Goal: Transaction & Acquisition: Purchase product/service

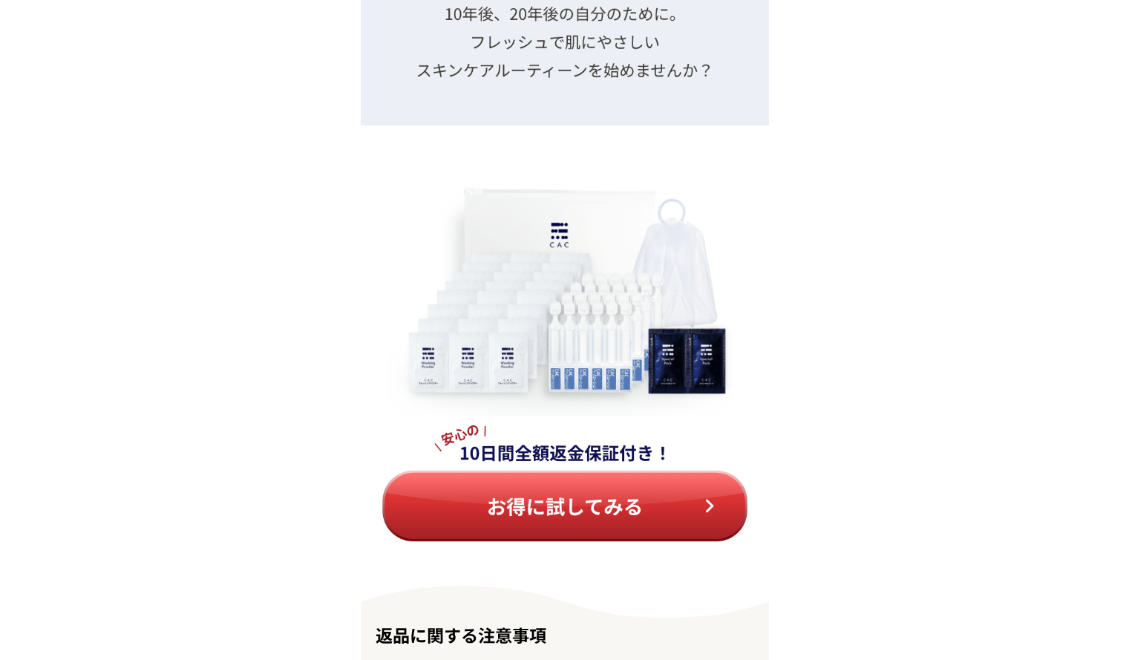
scroll to position [17138, 0]
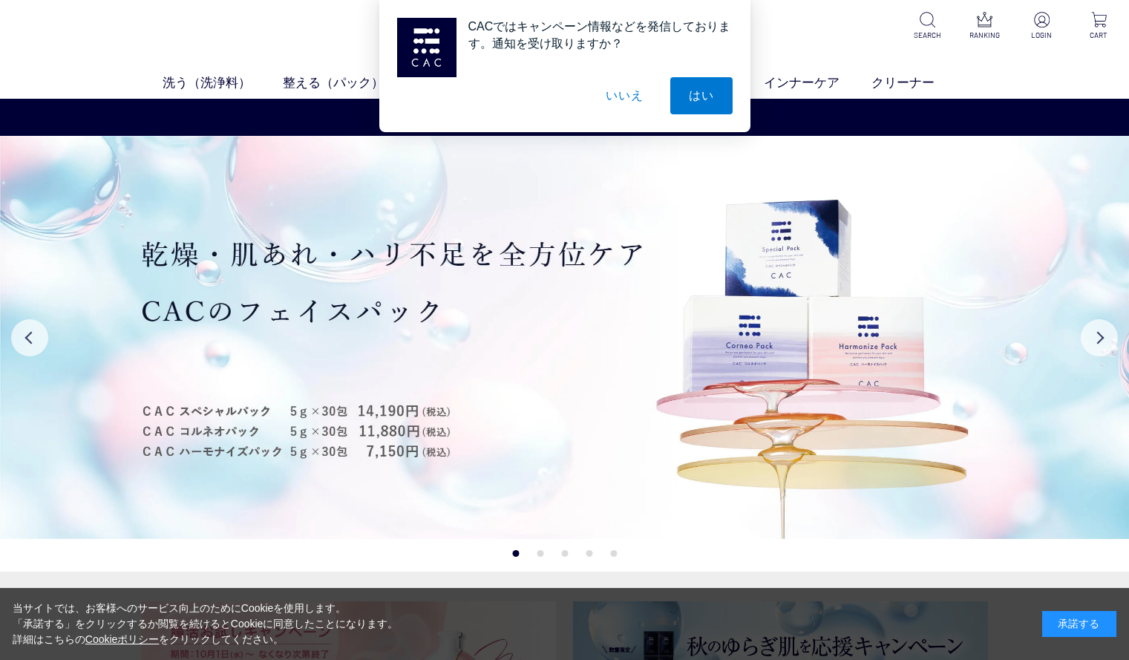
click at [619, 99] on button "いいえ" at bounding box center [624, 95] width 74 height 37
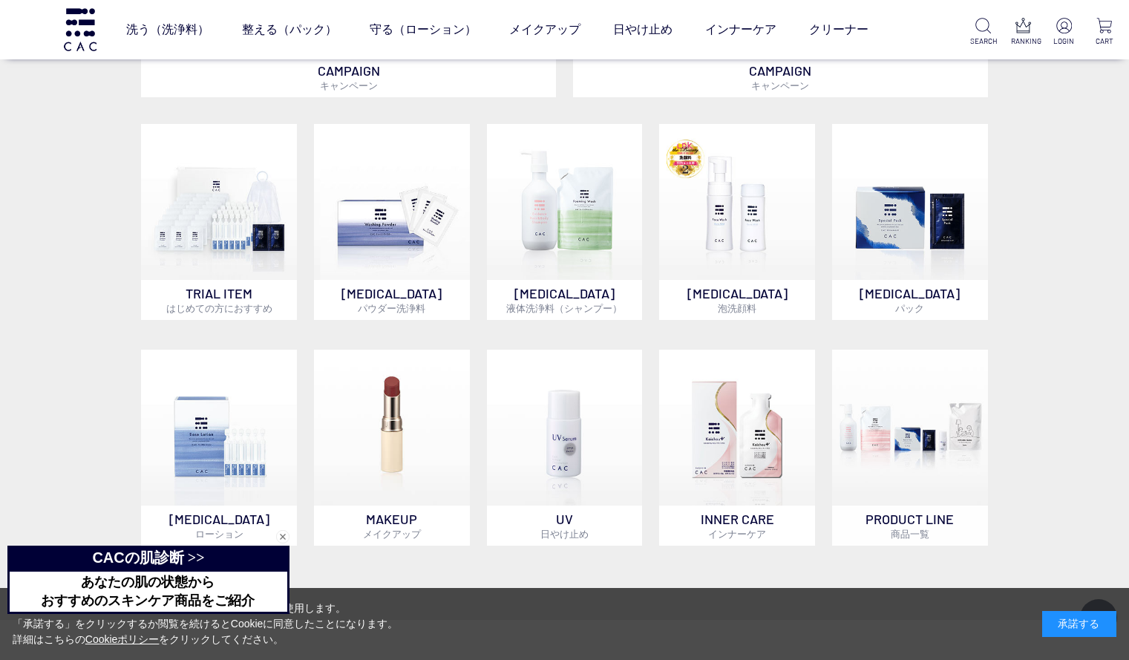
scroll to position [810, 0]
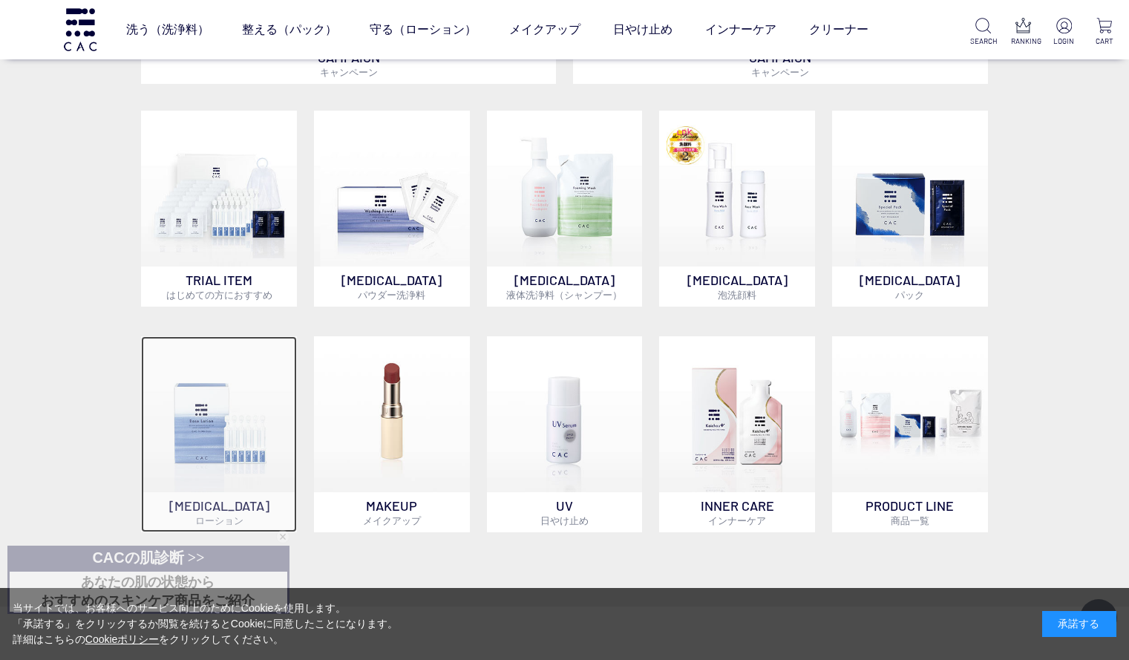
click at [212, 443] on img at bounding box center [219, 414] width 156 height 156
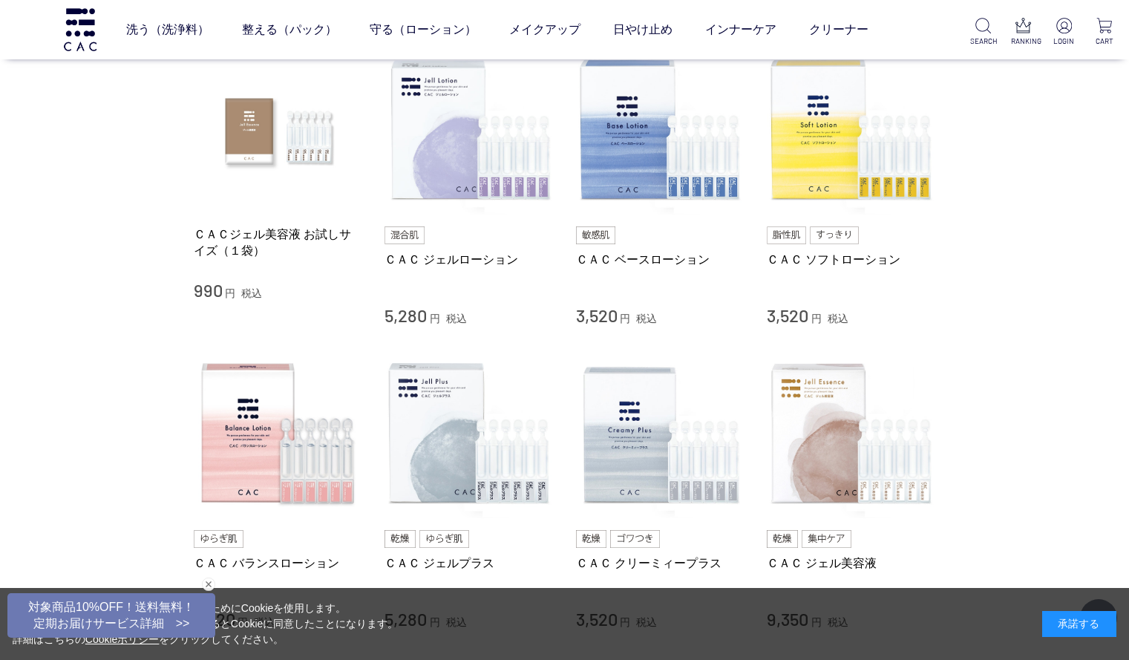
scroll to position [324, 0]
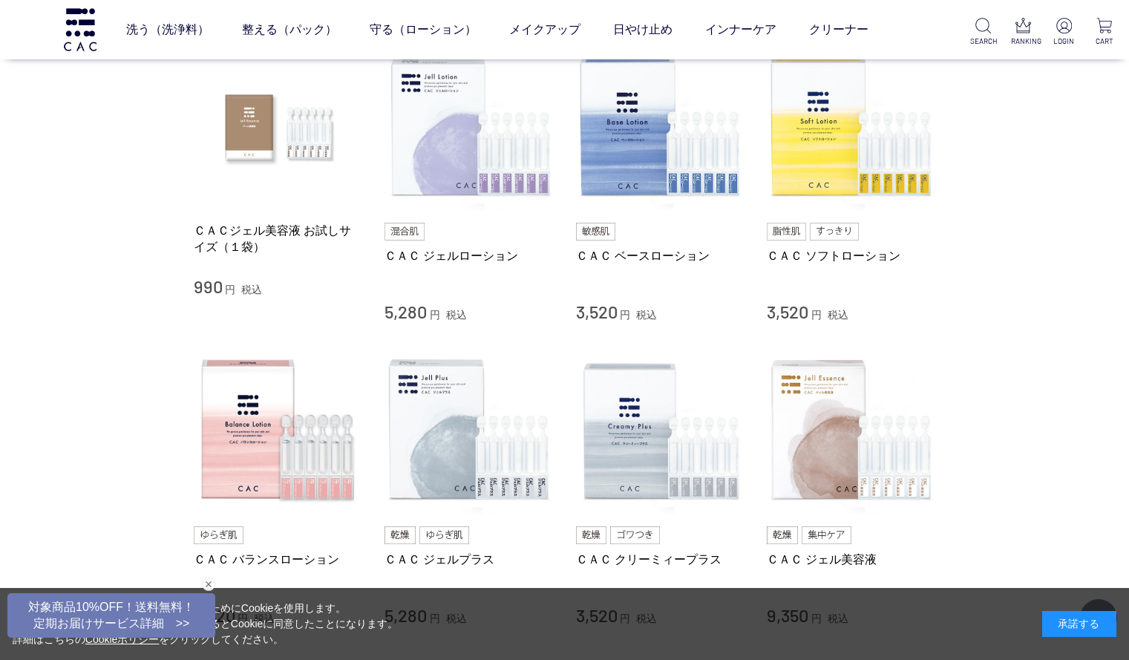
click at [517, 167] on img at bounding box center [469, 126] width 169 height 169
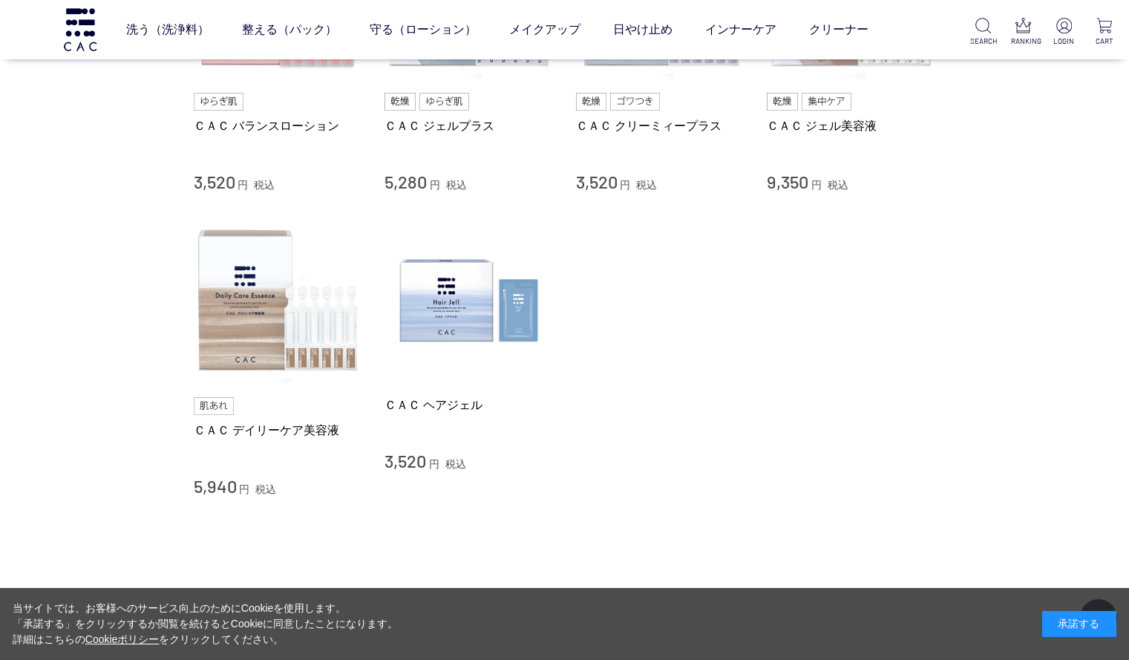
scroll to position [762, 0]
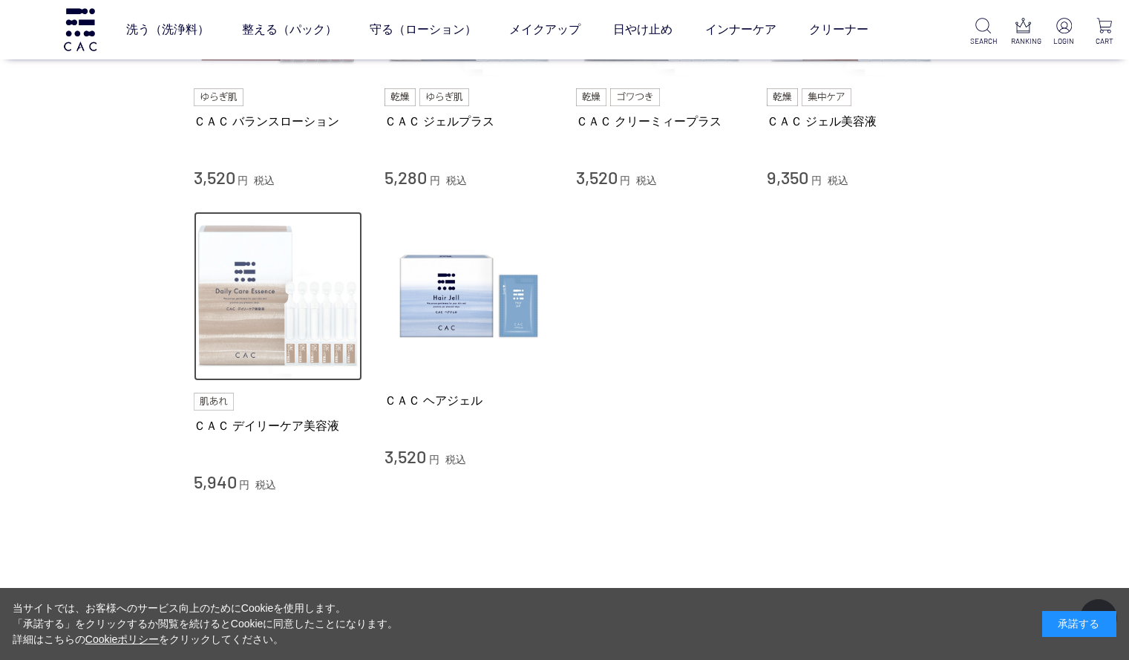
click at [298, 346] on img at bounding box center [278, 296] width 169 height 169
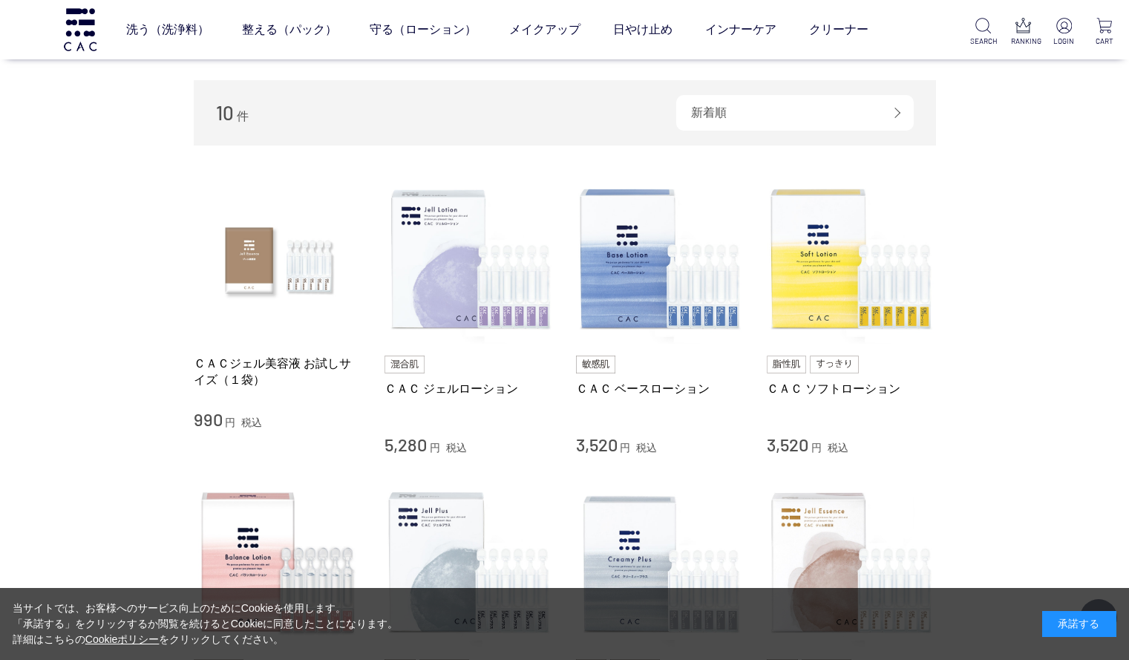
scroll to position [190, 0]
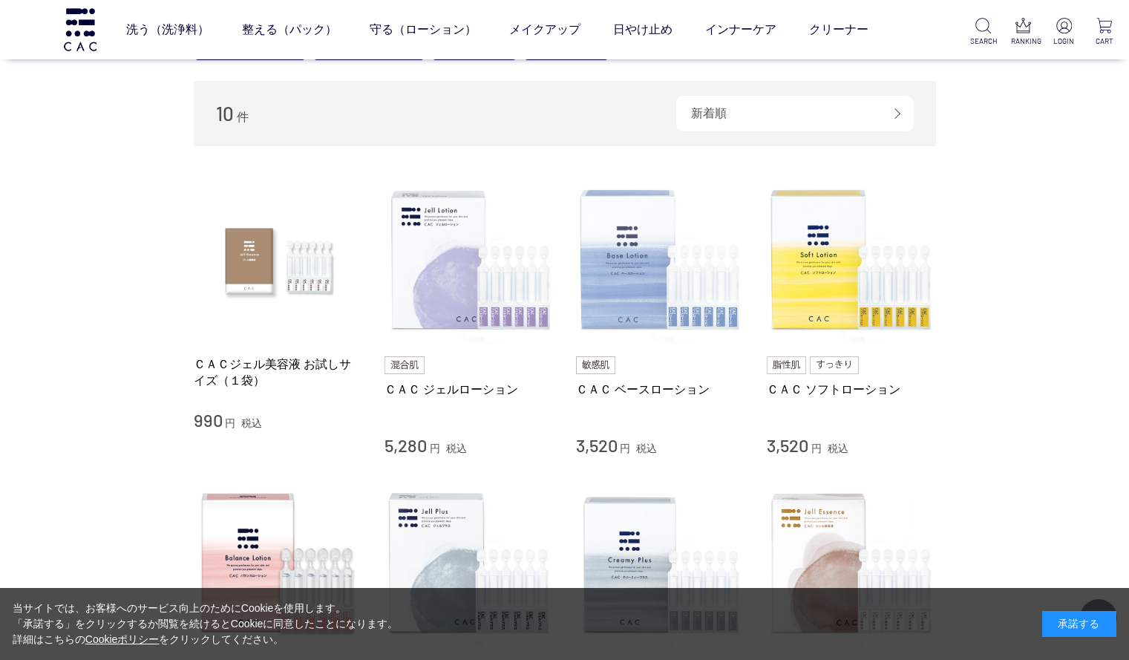
click at [699, 284] on img at bounding box center [660, 260] width 169 height 169
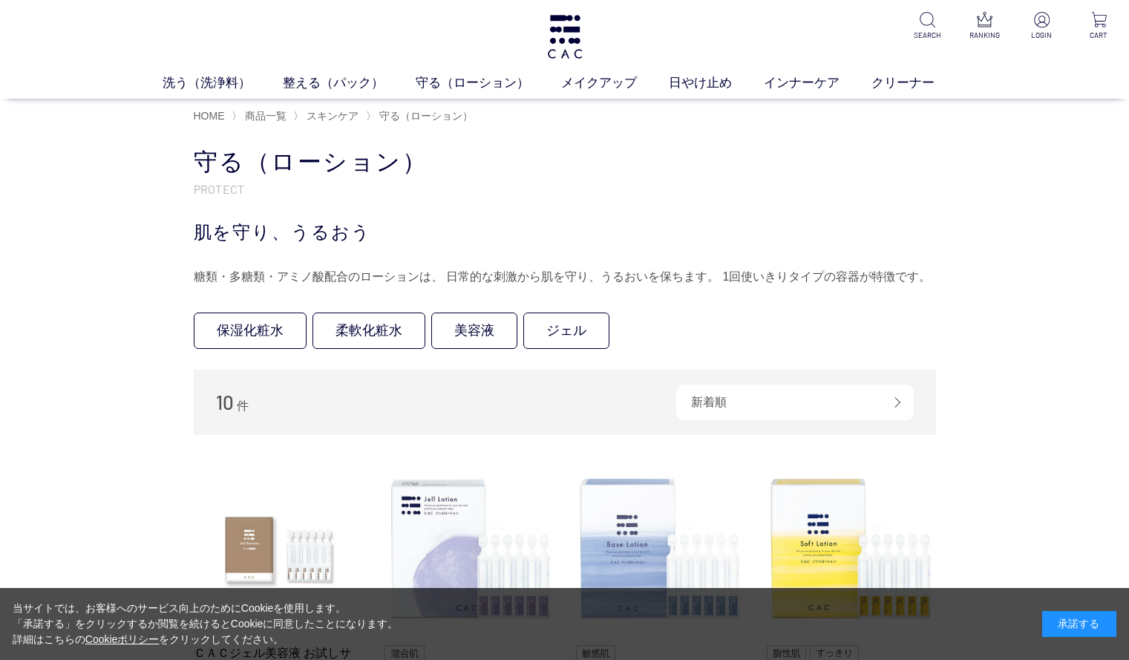
click at [268, 114] on span "商品一覧" at bounding box center [266, 116] width 42 height 12
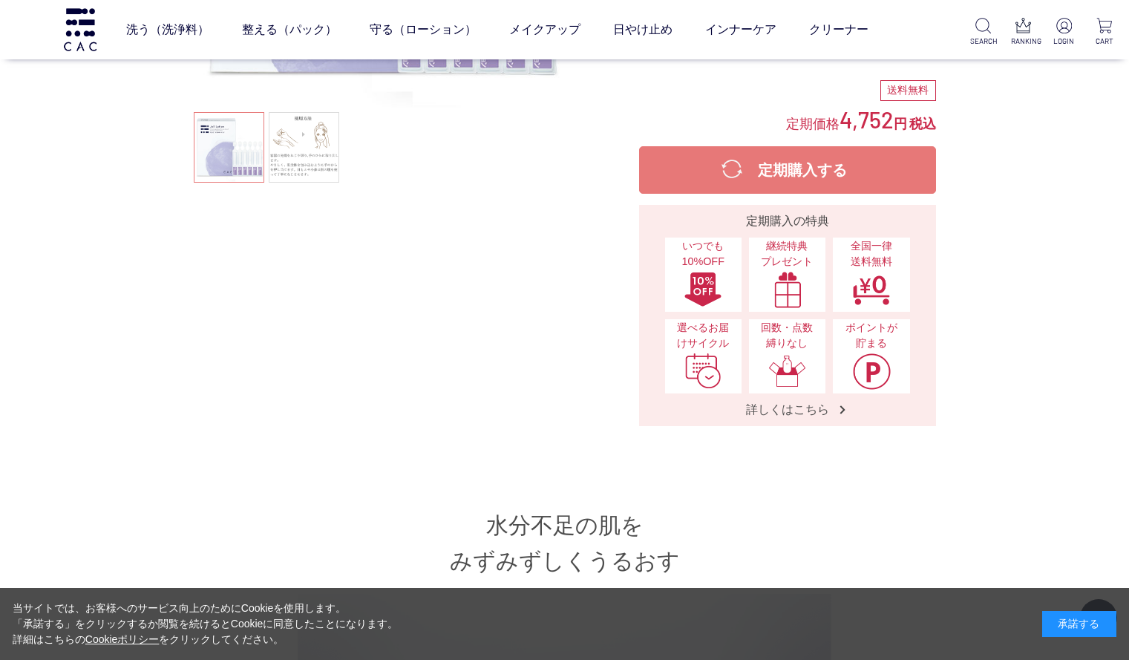
scroll to position [322, 0]
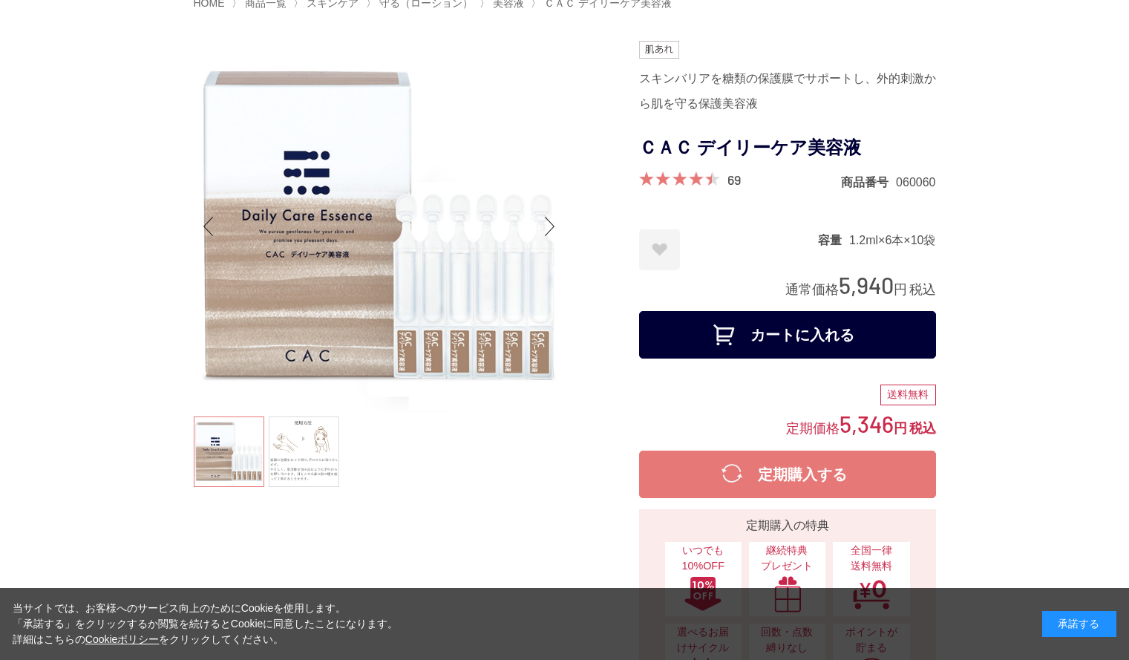
scroll to position [91, 0]
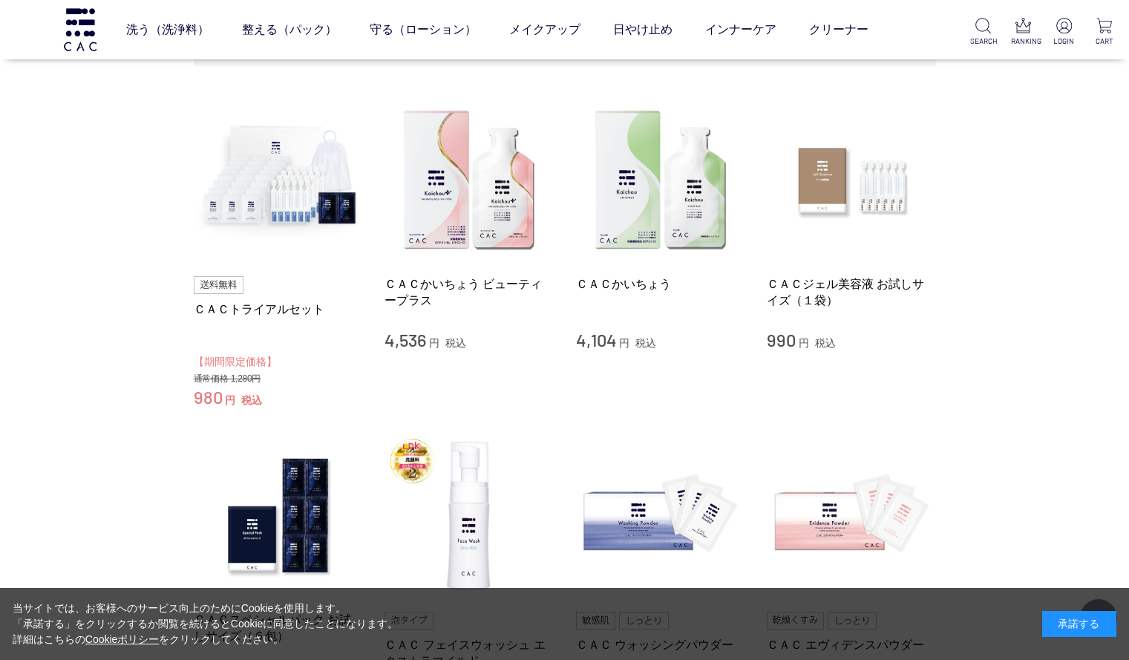
scroll to position [222, 0]
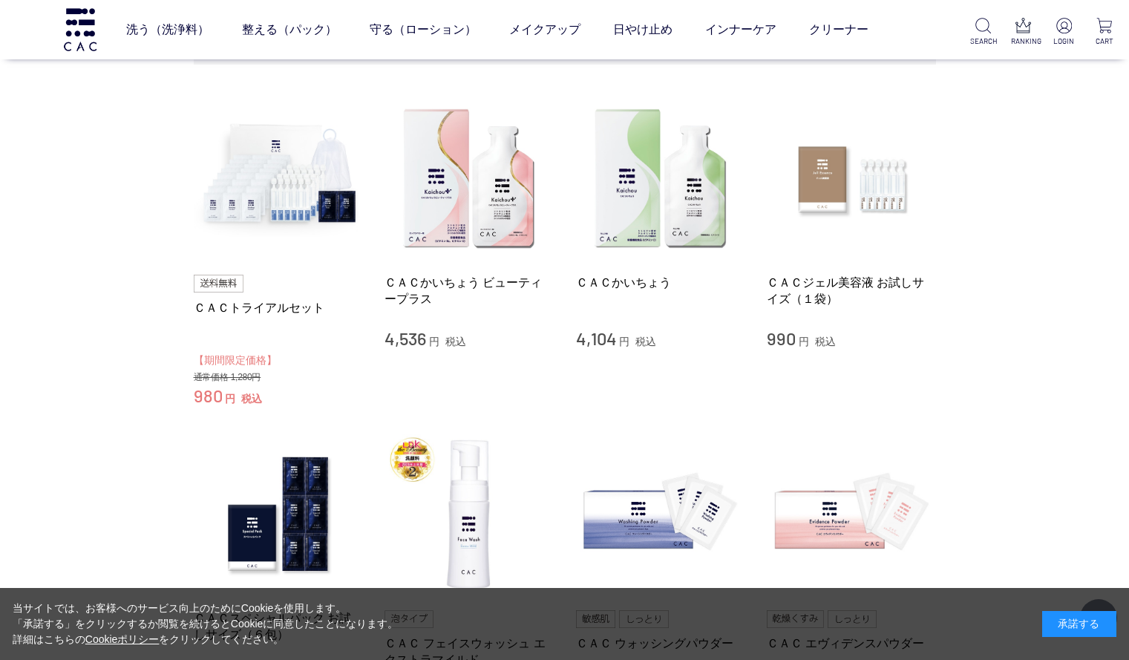
click at [336, 180] on img at bounding box center [278, 178] width 169 height 169
